Goal: Task Accomplishment & Management: Manage account settings

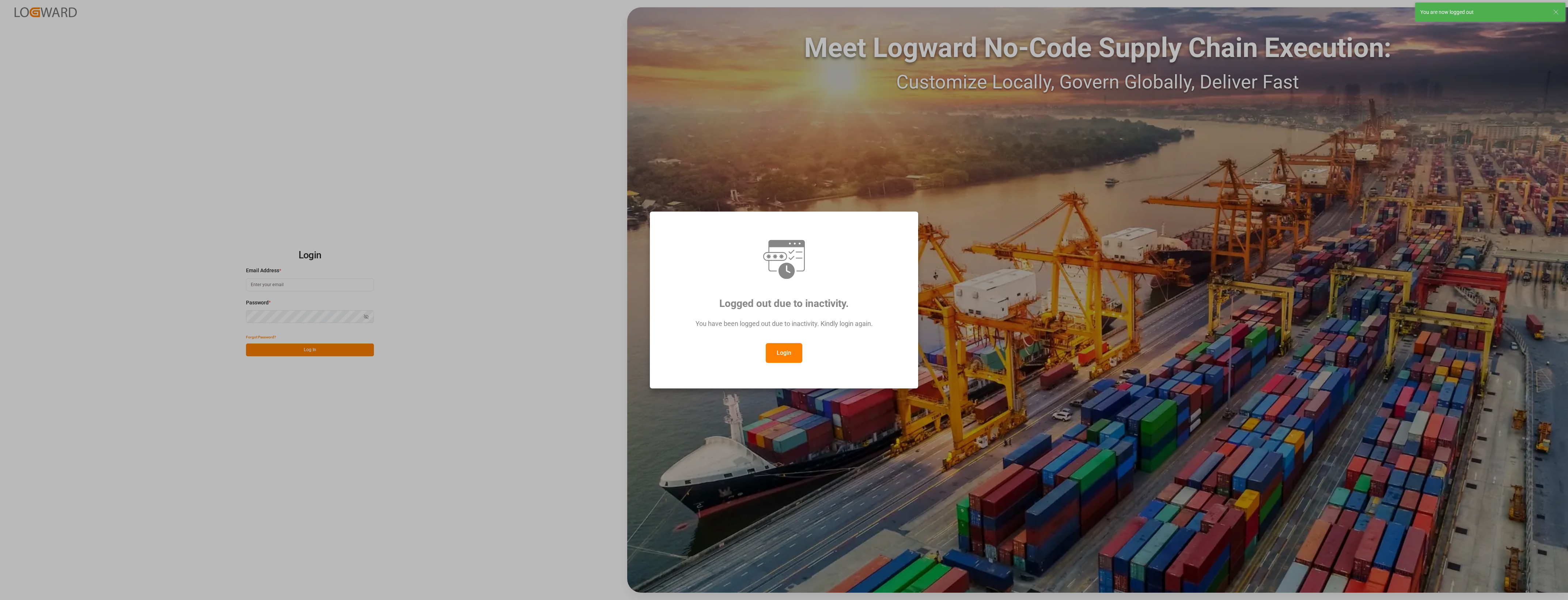
click at [782, 359] on button "Login" at bounding box center [784, 353] width 36 height 20
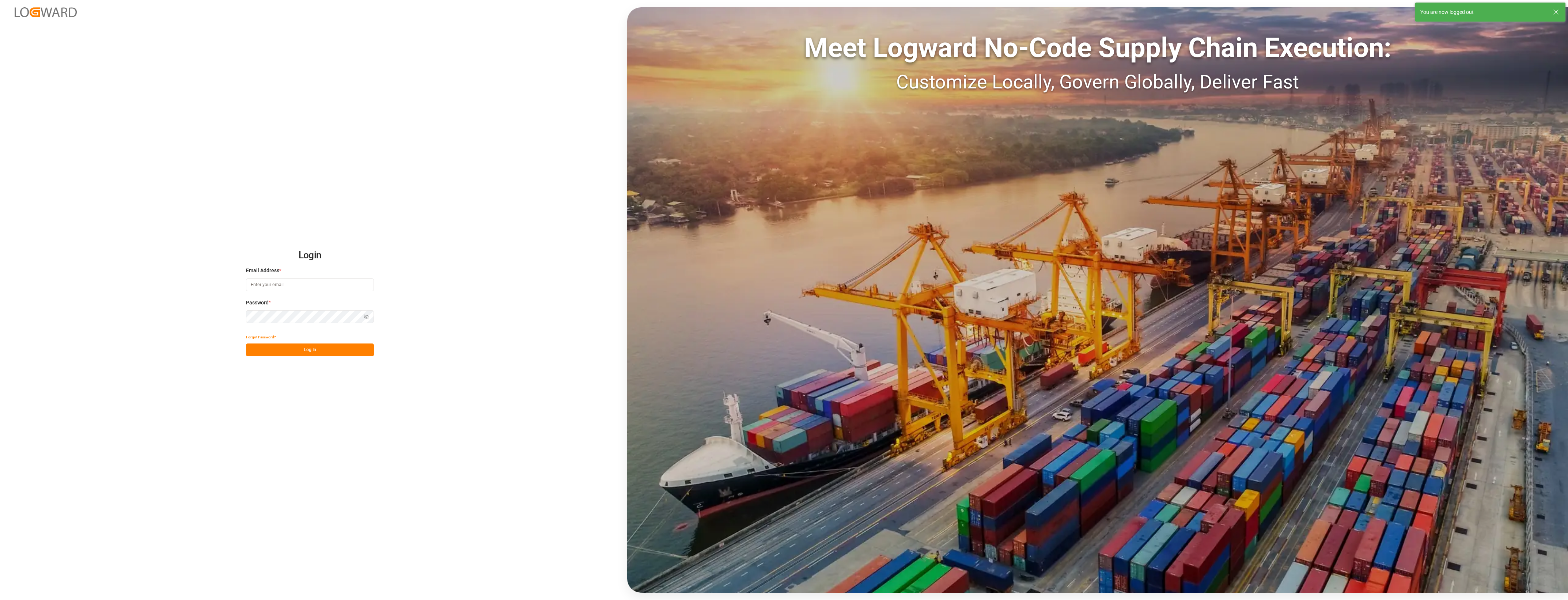
type input "[PERSON_NAME][EMAIL_ADDRESS][PERSON_NAME][DOMAIN_NAME]"
click at [321, 348] on button "Log In" at bounding box center [310, 349] width 128 height 13
